Goal: Information Seeking & Learning: Learn about a topic

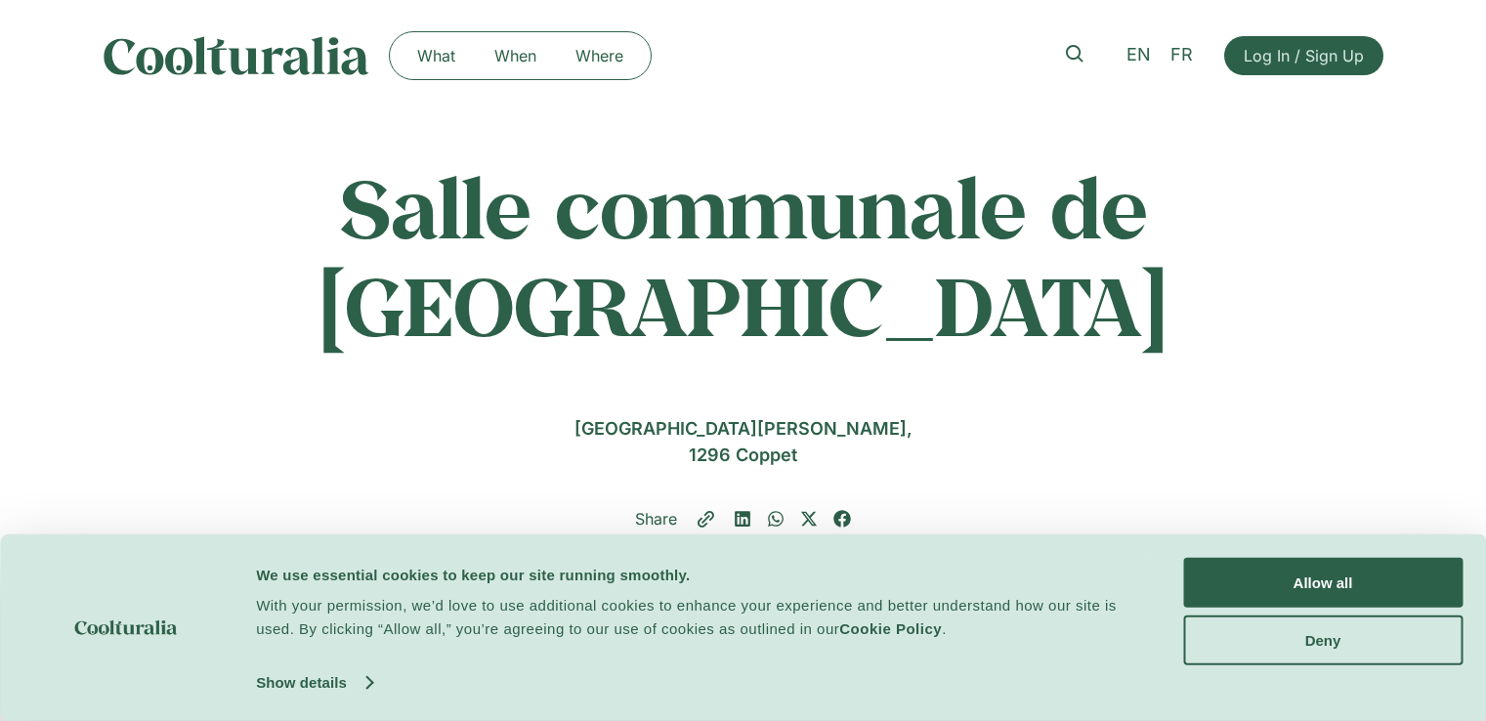
click at [1356, 581] on button "Allow all" at bounding box center [1322, 583] width 279 height 50
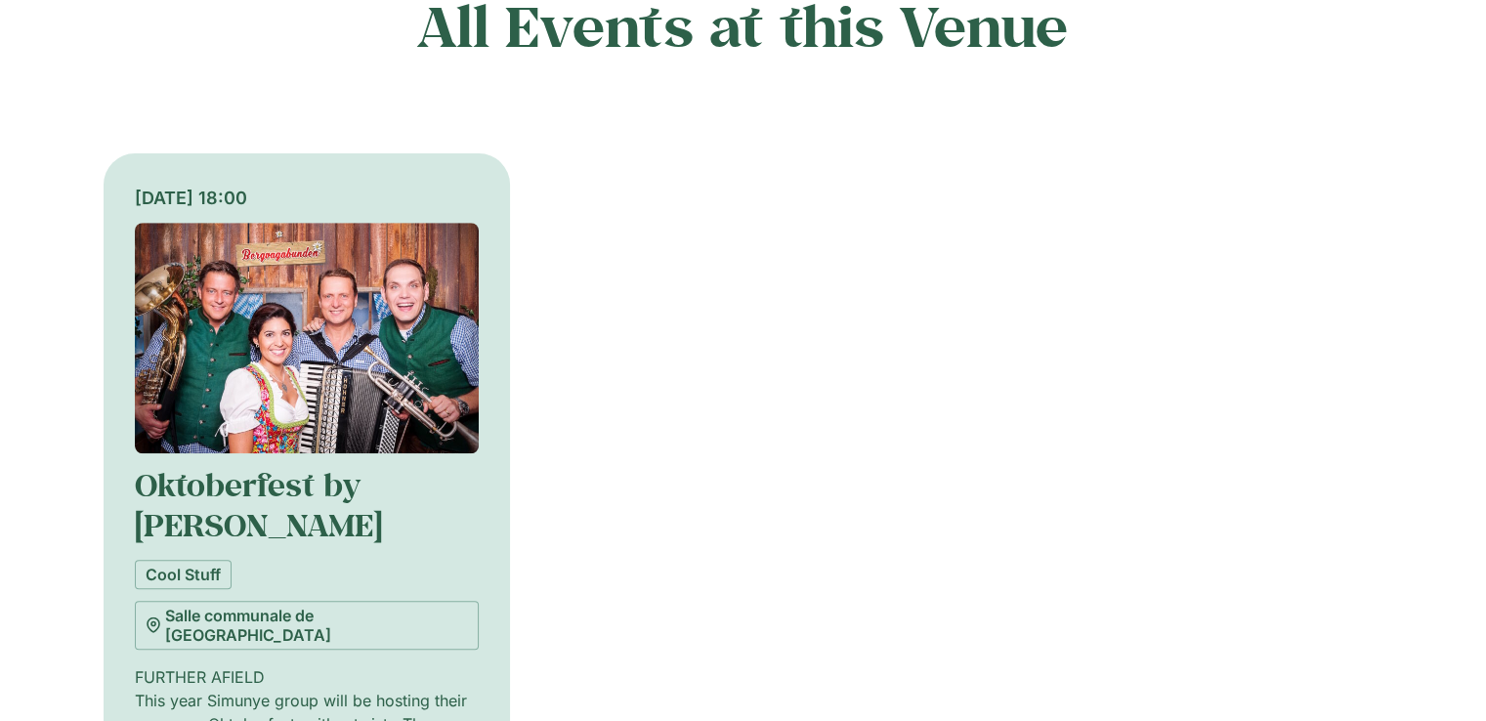
scroll to position [1237, 0]
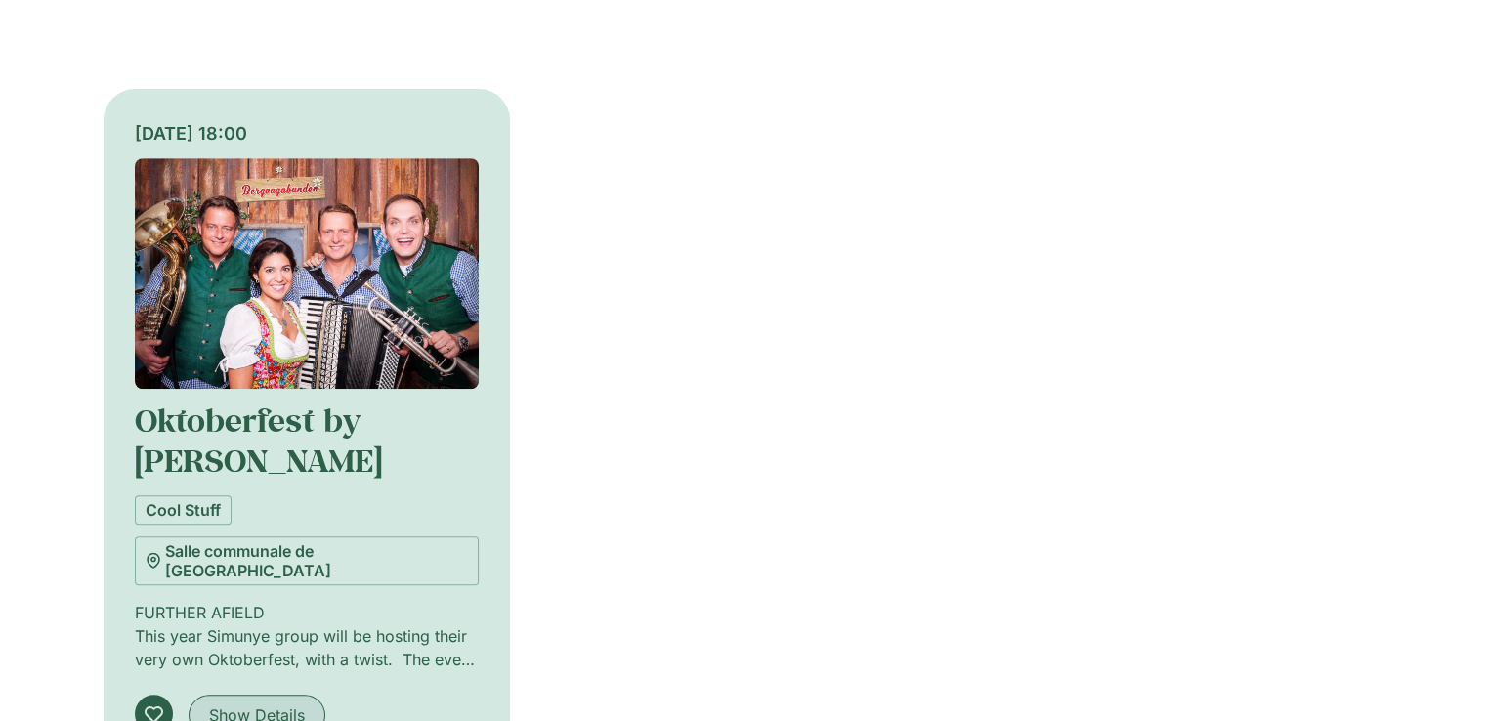
click at [245, 703] on span "Show Details" at bounding box center [257, 714] width 96 height 23
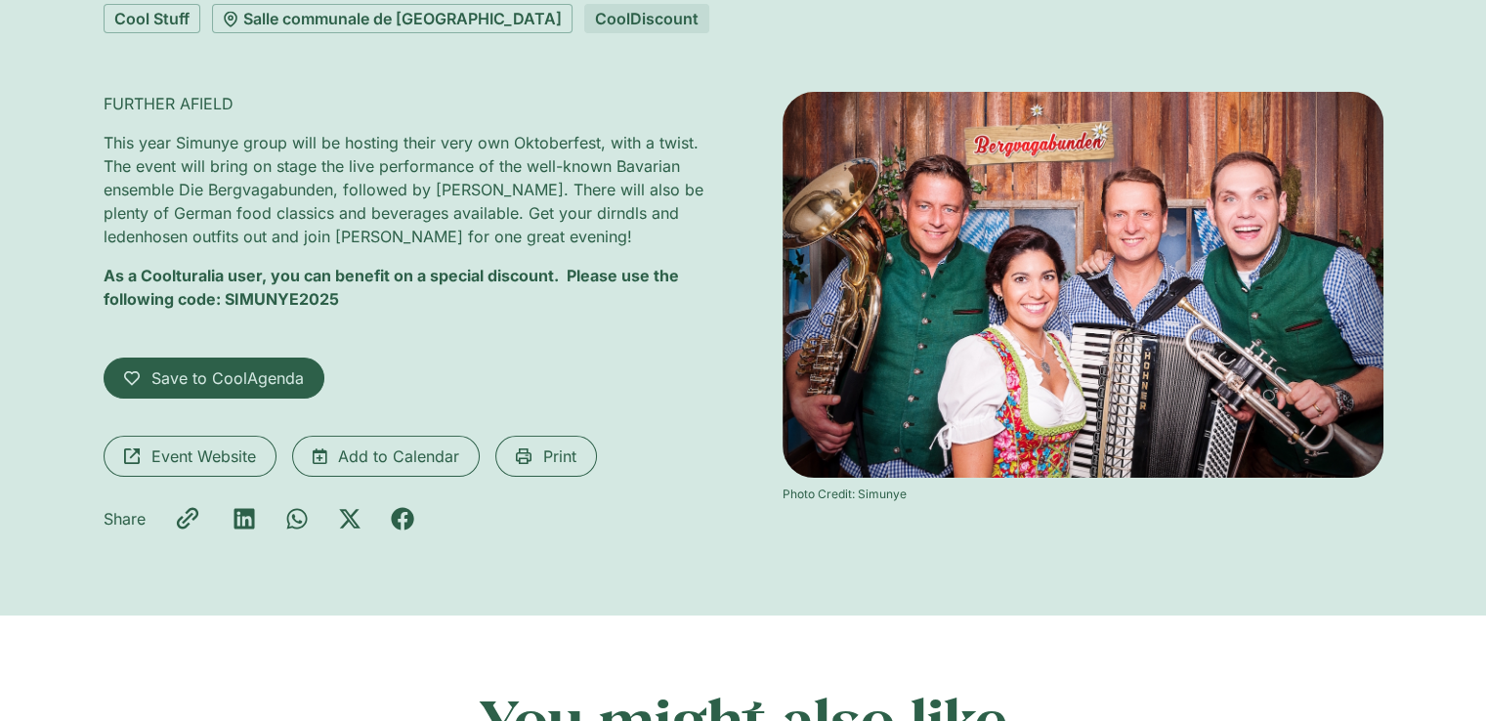
scroll to position [145, 0]
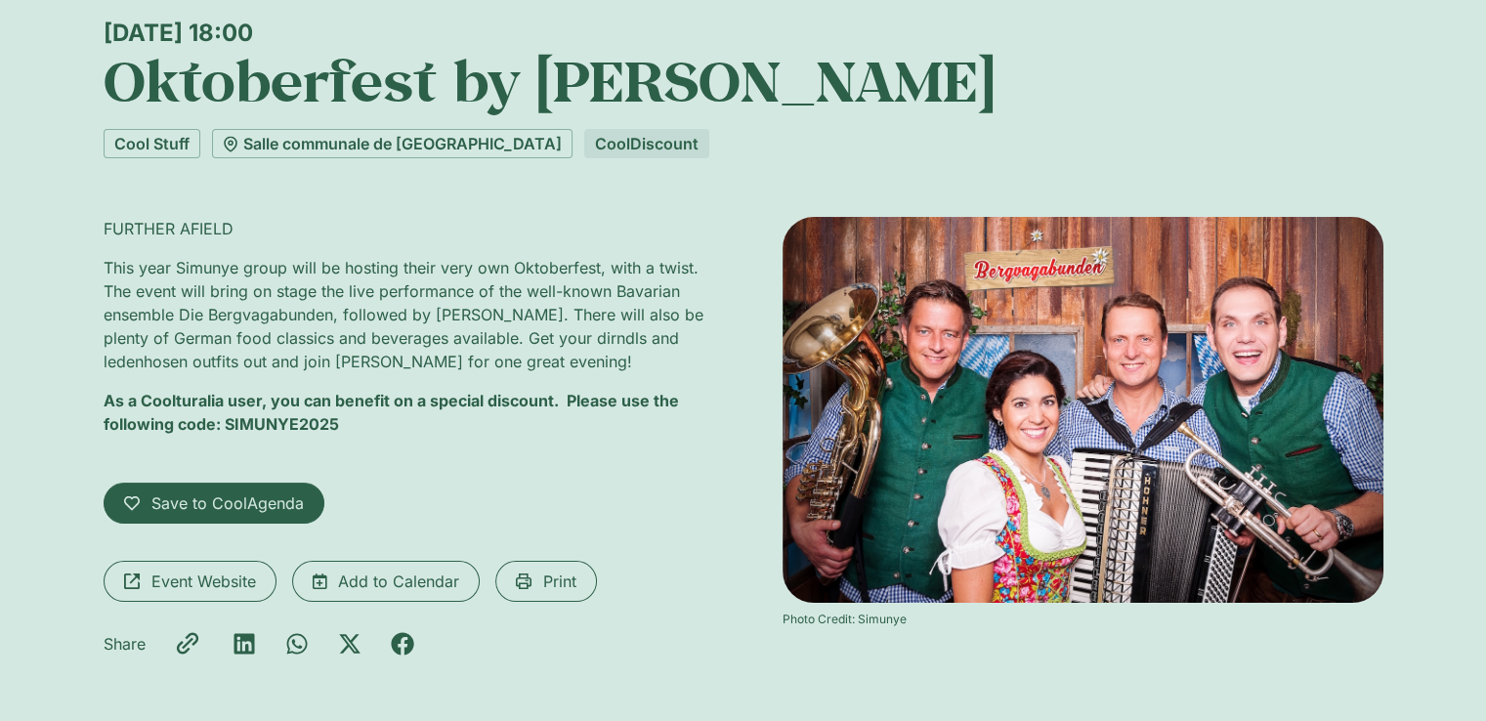
click at [277, 389] on p "As a Coolturalia user, you can benefit on a special discount. Please use the fo…" at bounding box center [404, 412] width 601 height 47
click at [238, 588] on span "Event Website" at bounding box center [203, 581] width 105 height 23
